Goal: Task Accomplishment & Management: Complete application form

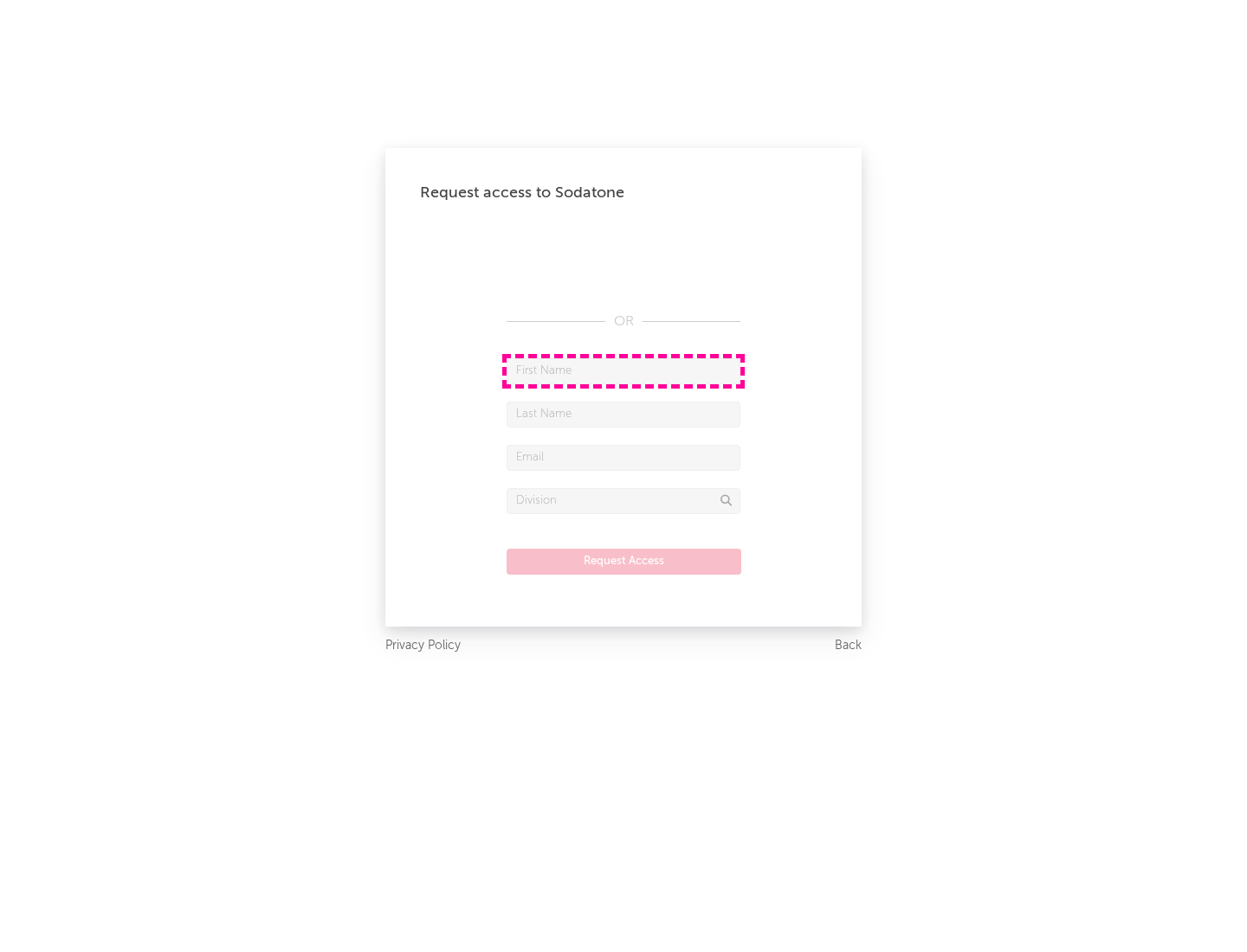
click at [623, 370] on input "text" at bounding box center [624, 371] width 234 height 26
type input "[PERSON_NAME]"
click at [623, 413] on input "text" at bounding box center [624, 414] width 234 height 26
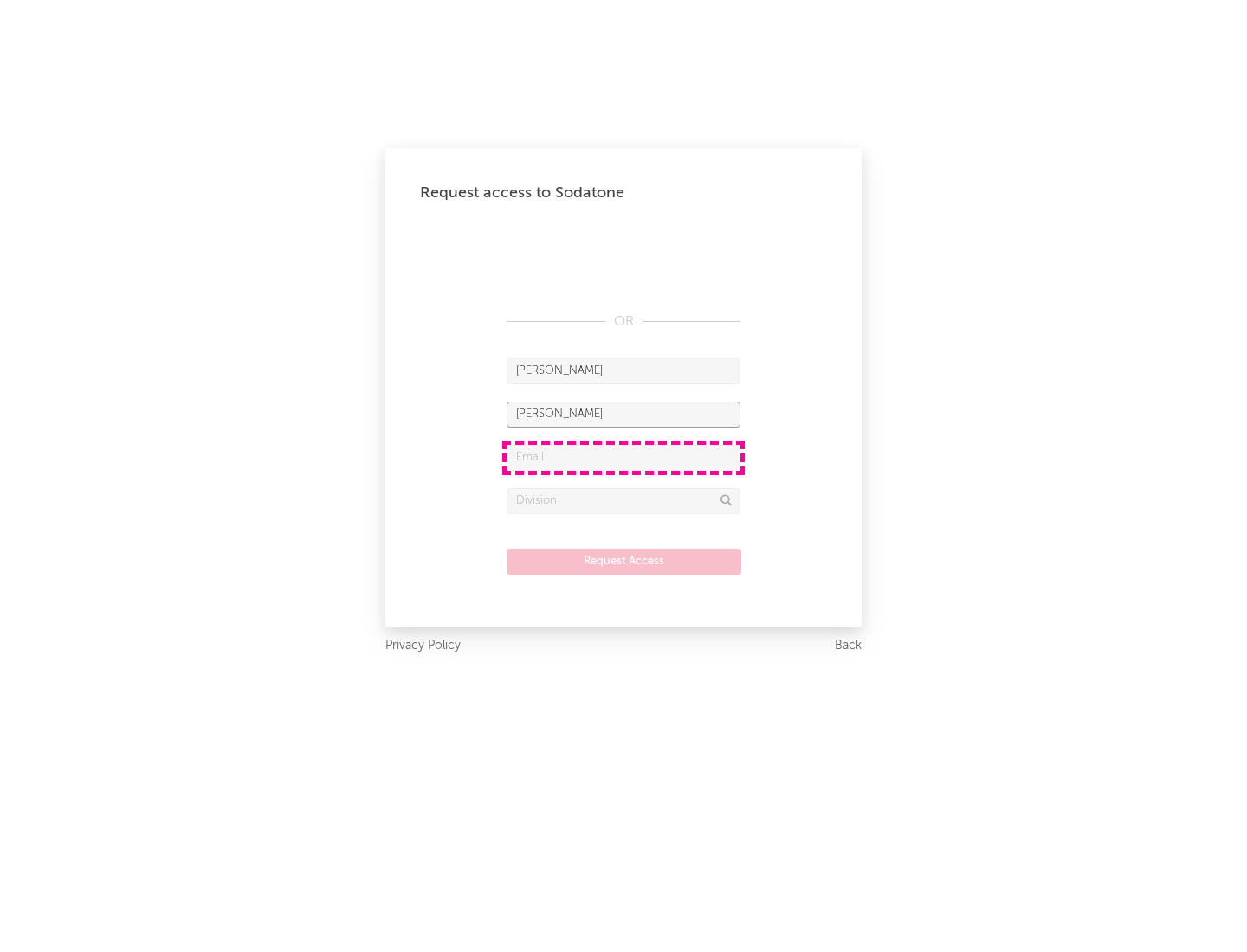
type input "[PERSON_NAME]"
click at [623, 457] on input "text" at bounding box center [624, 457] width 234 height 26
type input "[EMAIL_ADDRESS][DOMAIN_NAME]"
click at [623, 500] on input "text" at bounding box center [624, 501] width 234 height 26
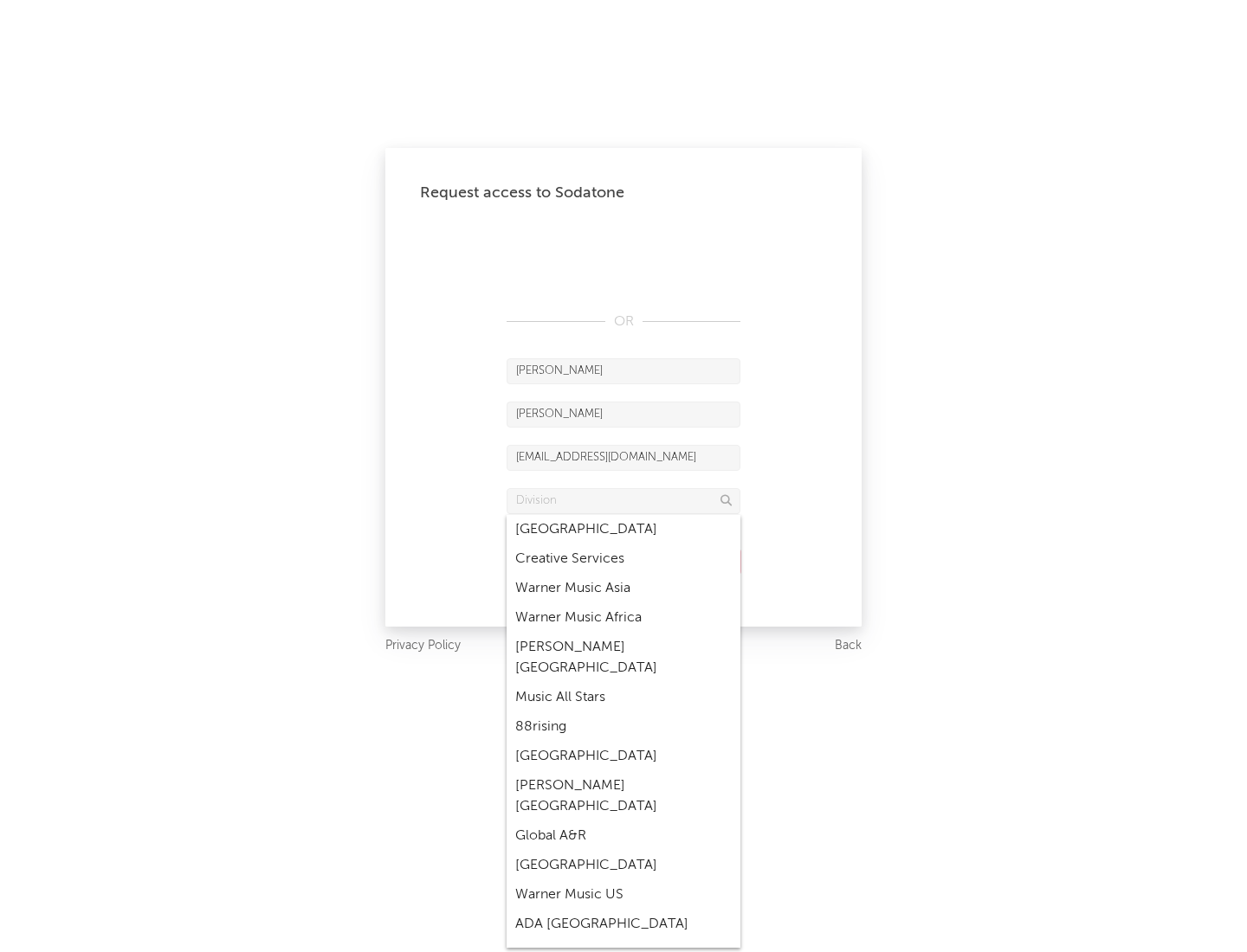
click at [623, 683] on div "Music All Stars" at bounding box center [624, 698] width 234 height 29
type input "Music All Stars"
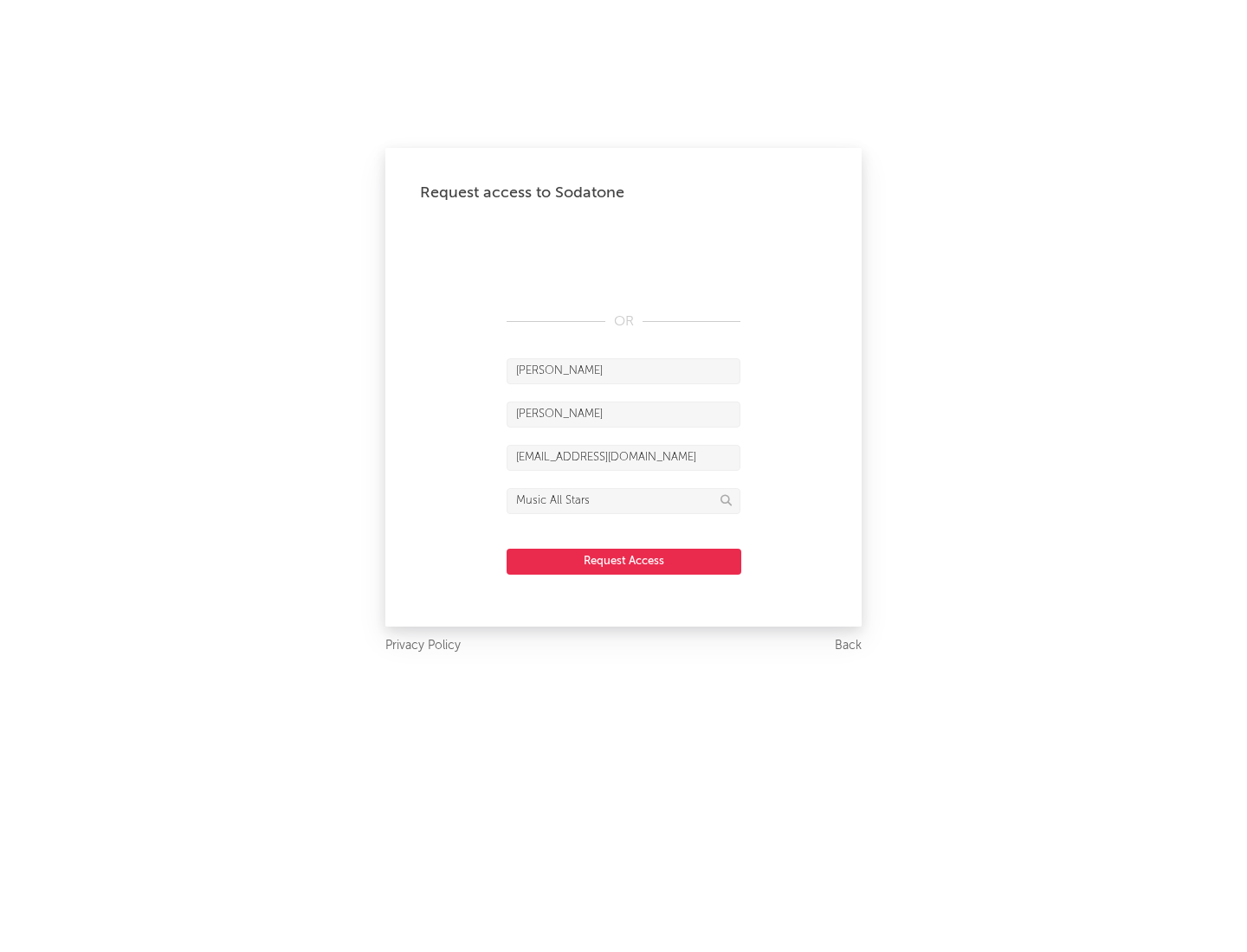
click at [623, 561] on button "Request Access" at bounding box center [624, 562] width 234 height 26
